Goal: Understand process/instructions: Learn how to perform a task or action

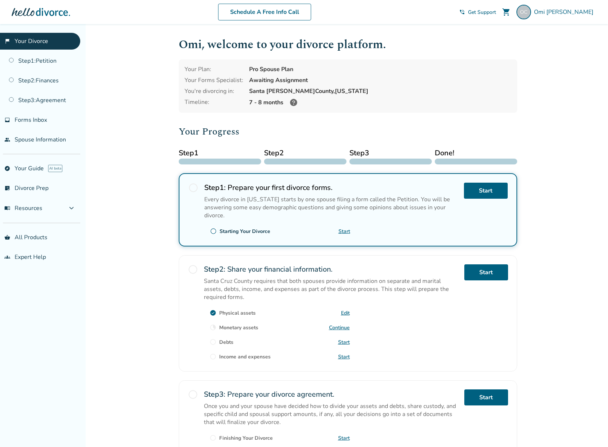
drag, startPoint x: 213, startPoint y: 162, endPoint x: 89, endPoint y: 119, distance: 131.7
click at [213, 162] on div at bounding box center [220, 162] width 82 height 6
click at [46, 62] on link "Step 1 : Petition" at bounding box center [40, 61] width 80 height 17
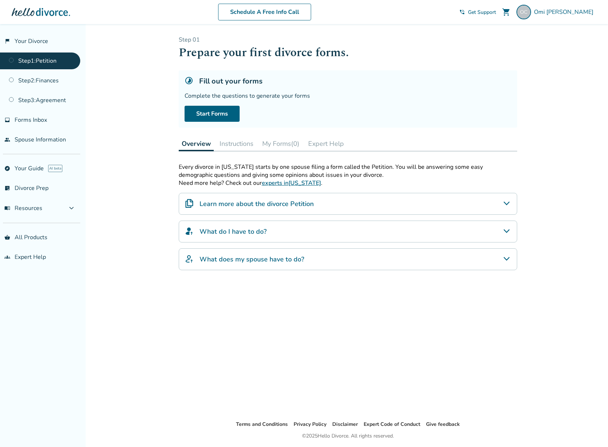
click at [567, 103] on div "Added to cart Step 0 1 Prepare your first divorce forms. Fill out your forms Co…" at bounding box center [304, 247] width 608 height 447
click at [53, 61] on link "Step 1 : Petition" at bounding box center [40, 61] width 80 height 17
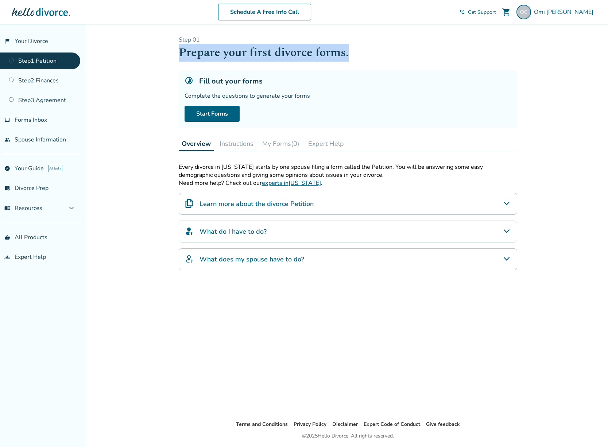
drag, startPoint x: 181, startPoint y: 49, endPoint x: 374, endPoint y: 51, distance: 193.3
click at [374, 51] on h1 "Prepare your first divorce forms." at bounding box center [348, 53] width 338 height 18
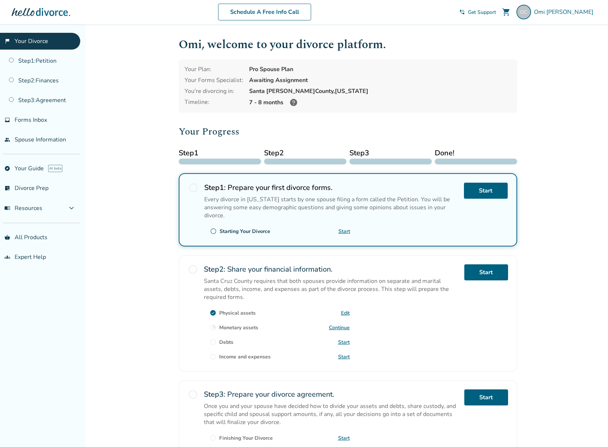
click at [521, 70] on div "Omi , welcome to your divorce platform. Your Plan: Pro Spouse Plan Your Forms S…" at bounding box center [348, 251] width 350 height 455
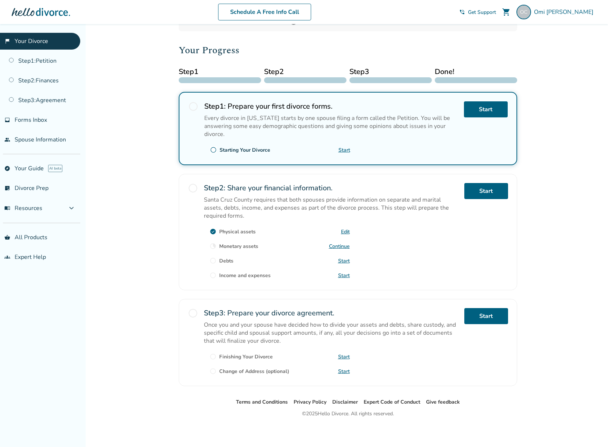
scroll to position [82, 0]
